Goal: Transaction & Acquisition: Purchase product/service

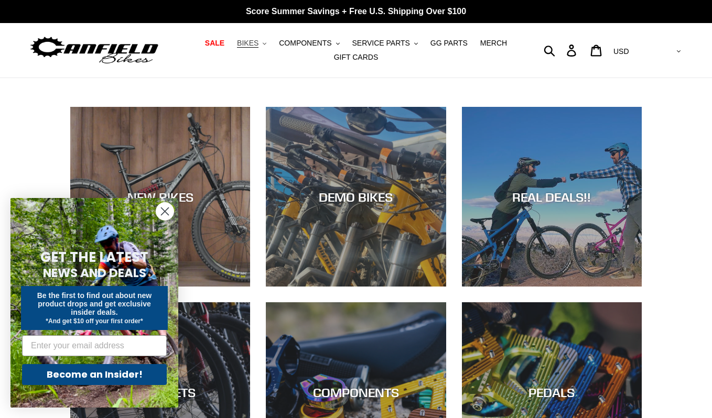
click at [262, 42] on button "BIKES .cls-1{fill:#231f20}" at bounding box center [252, 43] width 40 height 14
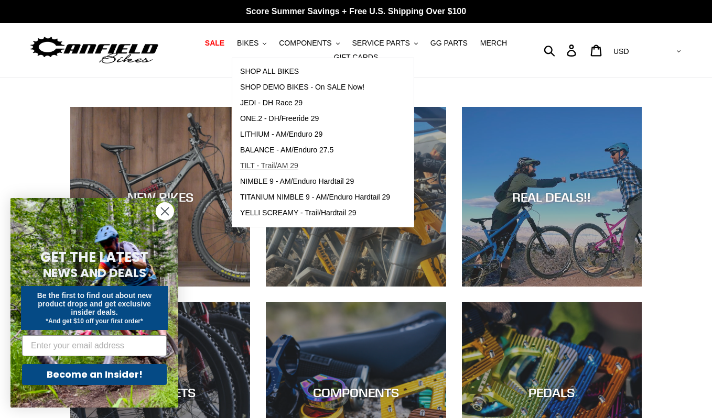
click at [290, 165] on span "TILT - Trail/AM 29" at bounding box center [269, 165] width 58 height 9
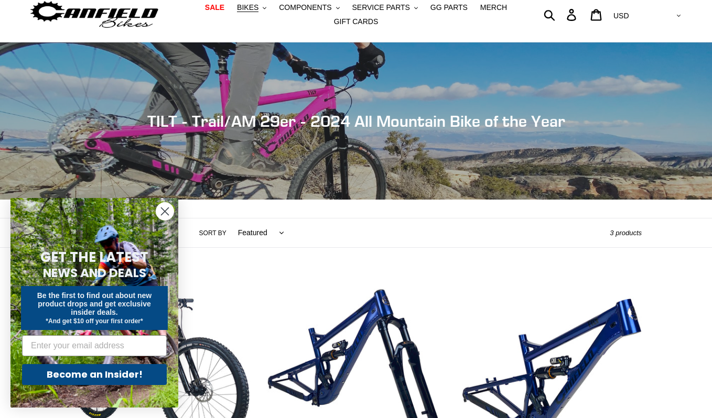
scroll to position [45, 0]
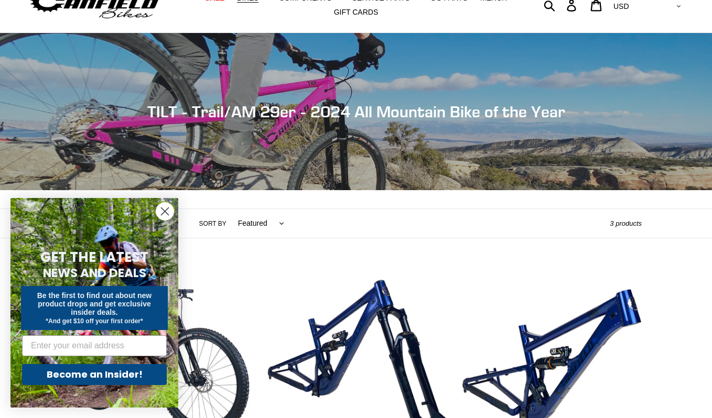
click at [167, 213] on icon "Close dialog" at bounding box center [164, 211] width 7 height 7
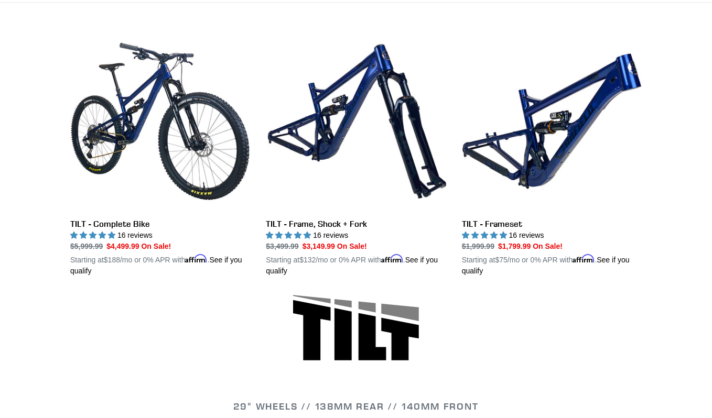
scroll to position [280, 0]
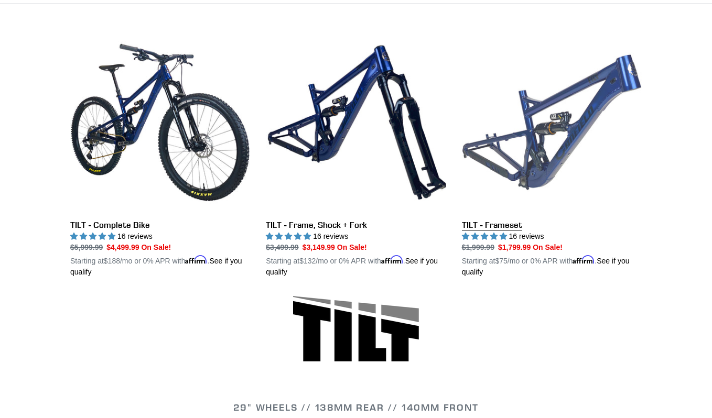
click at [569, 135] on link "TILT - Frameset" at bounding box center [552, 154] width 180 height 245
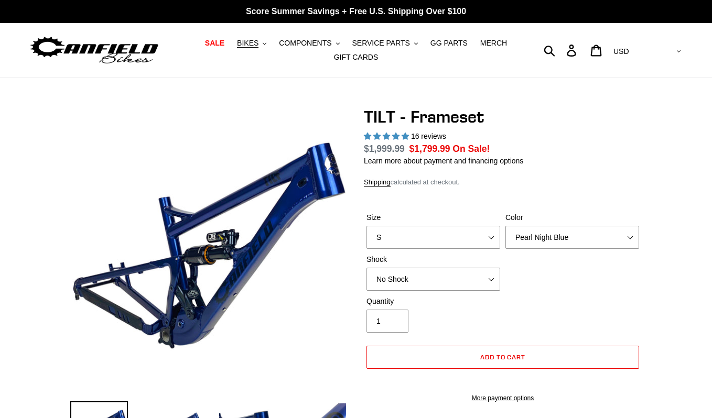
select select "highest-rating"
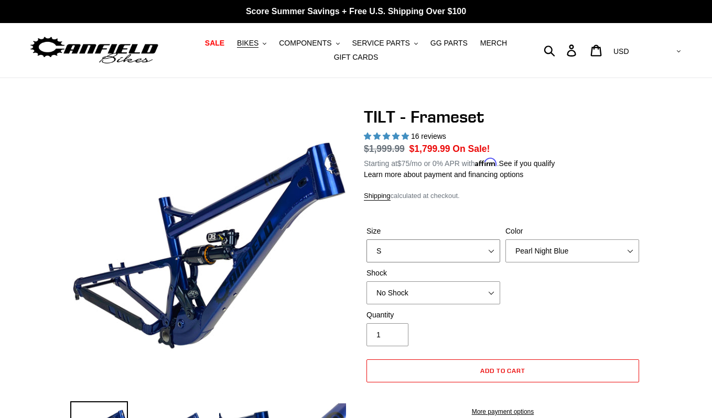
select select "L"
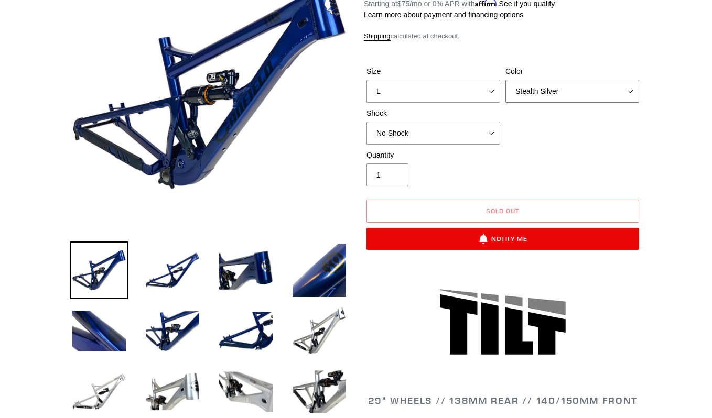
scroll to position [168, 0]
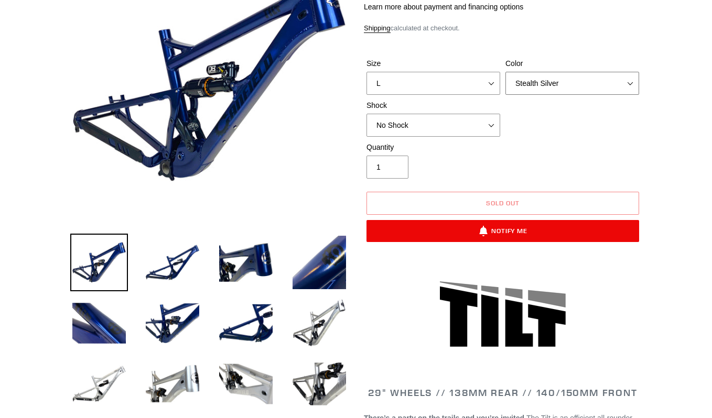
select select "Pearl Night Blue"
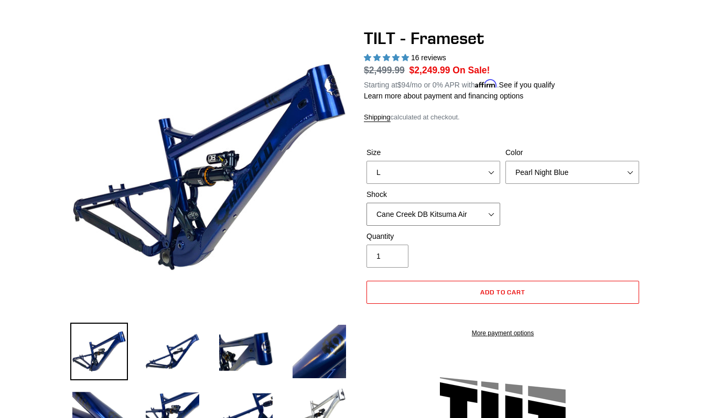
scroll to position [86, 0]
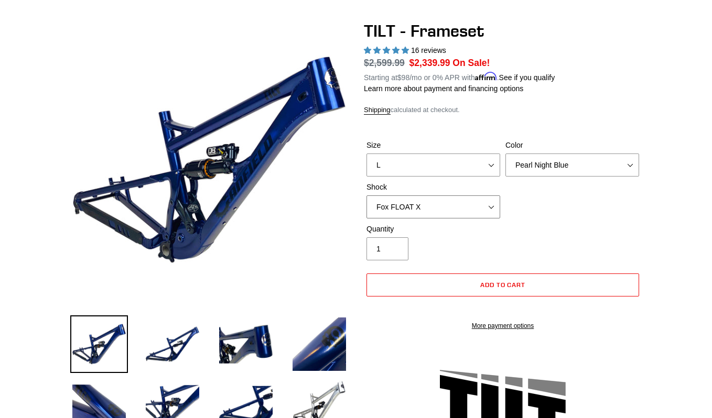
select select "EXT Storia Lok V3"
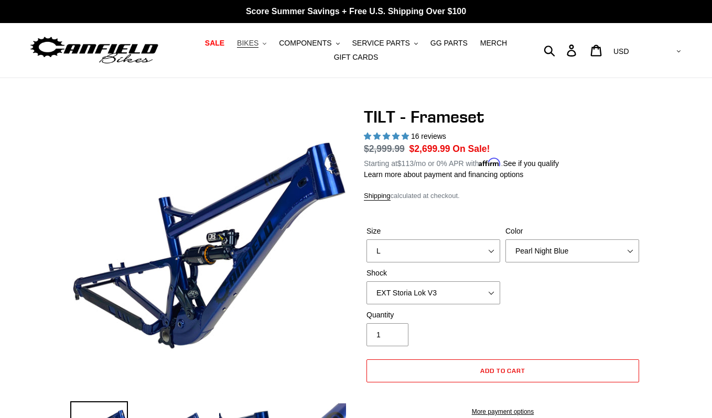
click at [255, 42] on span "BIKES" at bounding box center [247, 43] width 21 height 9
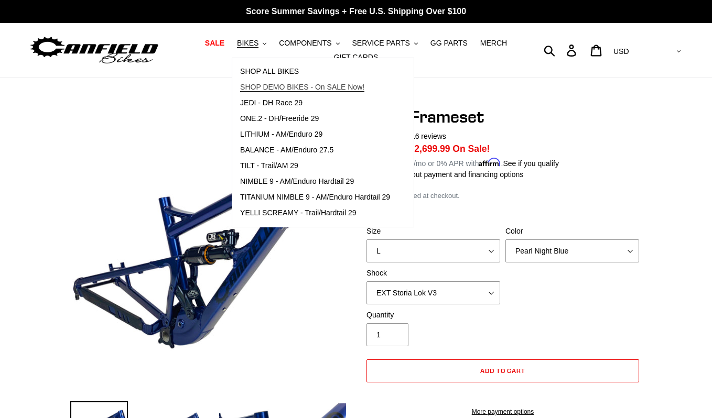
click at [276, 90] on span "SHOP DEMO BIKES - On SALE Now!" at bounding box center [302, 87] width 124 height 9
